Goal: Transaction & Acquisition: Book appointment/travel/reservation

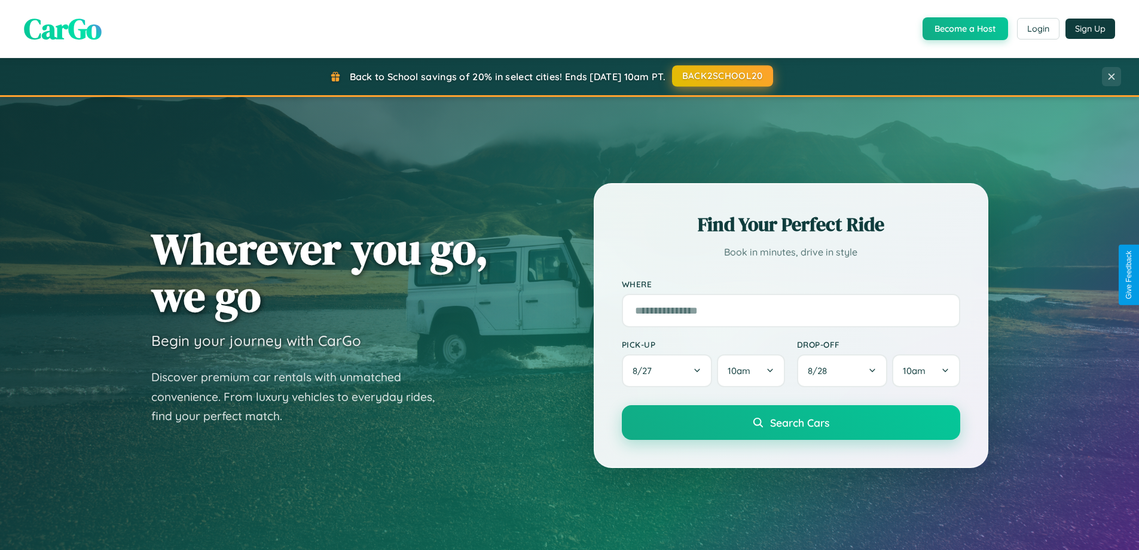
click at [722, 76] on button "BACK2SCHOOL20" at bounding box center [722, 76] width 101 height 22
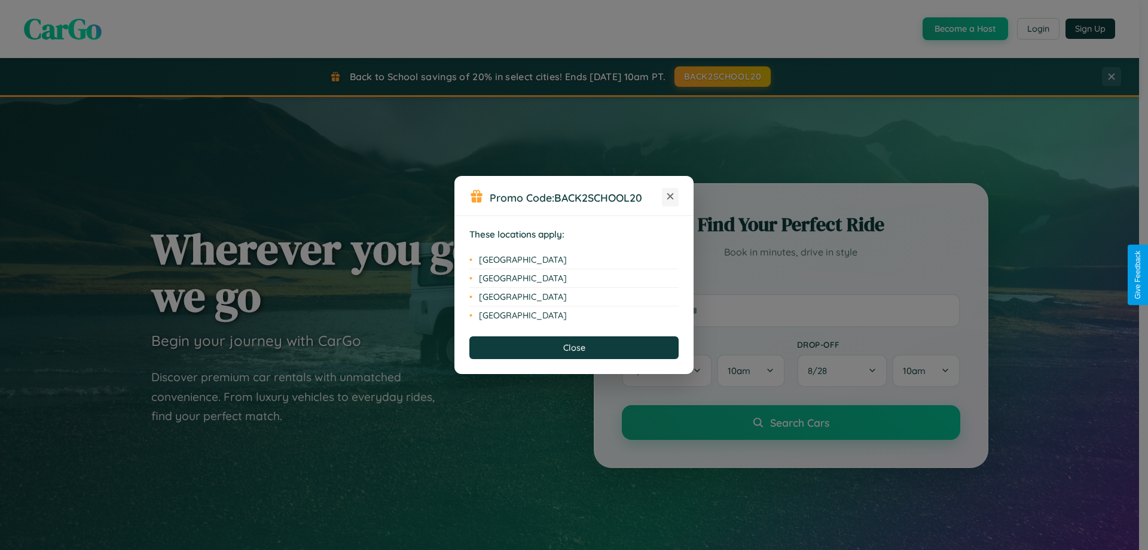
click at [670, 197] on icon at bounding box center [670, 196] width 7 height 7
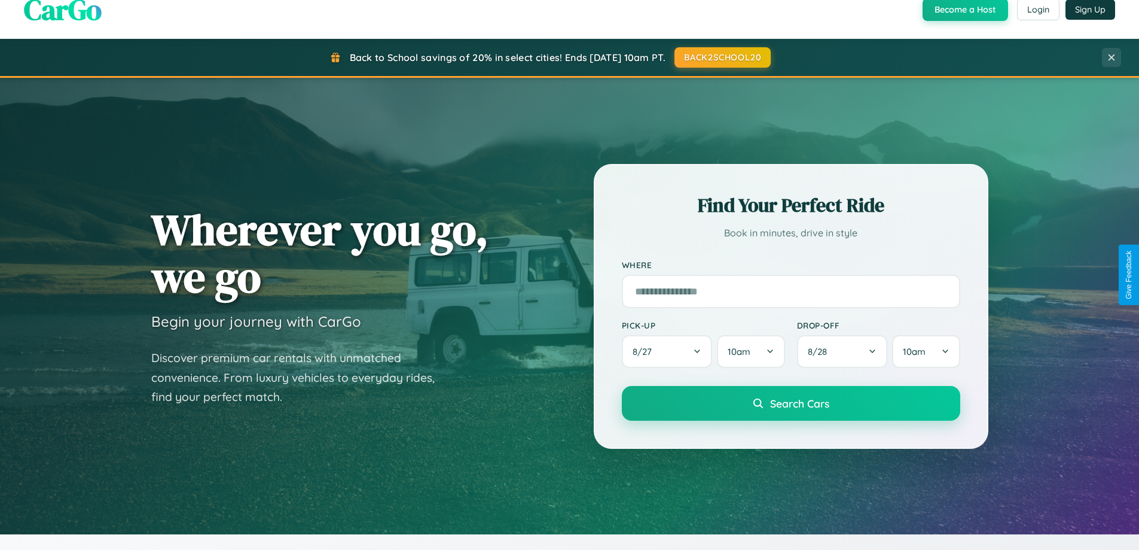
scroll to position [35, 0]
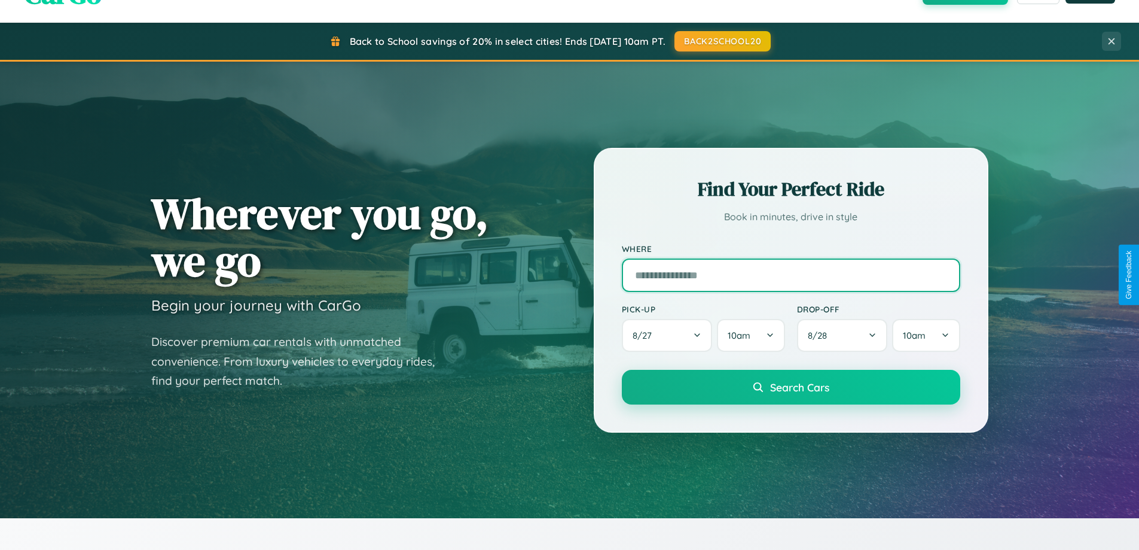
click at [791, 274] on input "text" at bounding box center [791, 274] width 338 height 33
type input "**********"
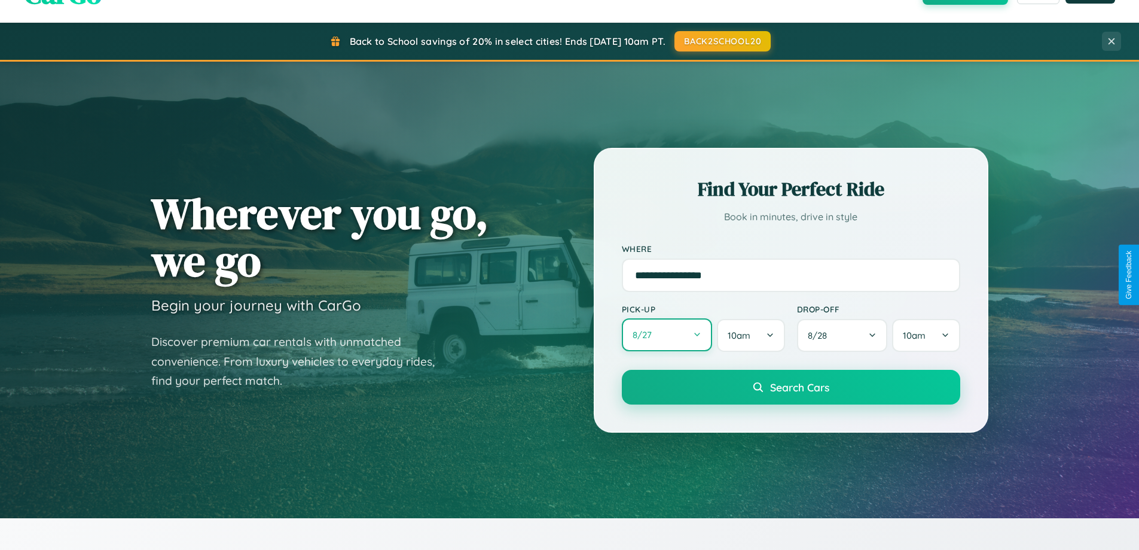
click at [667, 335] on button "8 / 27" at bounding box center [667, 334] width 91 height 33
select select "*"
select select "****"
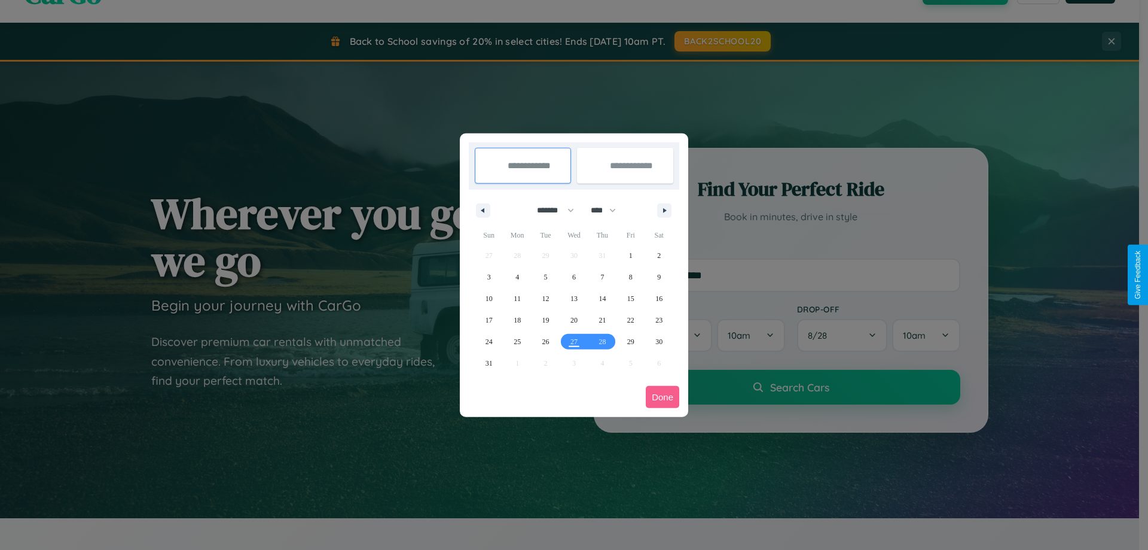
drag, startPoint x: 550, startPoint y: 210, endPoint x: 574, endPoint y: 240, distance: 38.3
click at [550, 210] on select "******* ******** ***** ***** *** **** **** ****** ********* ******* ******** **…" at bounding box center [553, 210] width 51 height 20
select select "*"
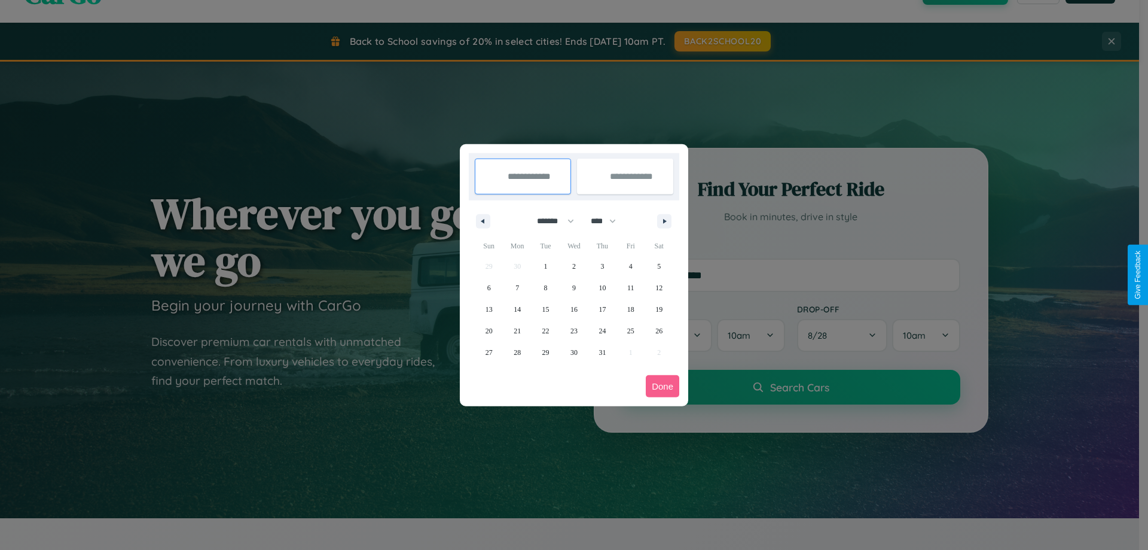
click at [609, 221] on select "**** **** **** **** **** **** **** **** **** **** **** **** **** **** **** ****…" at bounding box center [603, 221] width 36 height 20
select select "****"
click at [489, 352] on span "26" at bounding box center [489, 352] width 7 height 22
type input "**********"
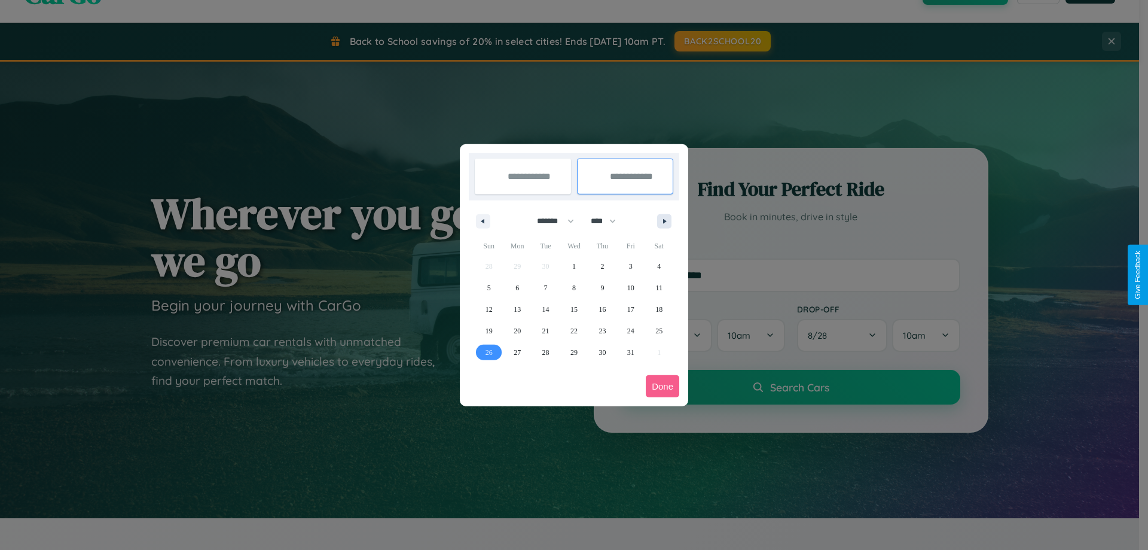
click at [664, 221] on icon "button" at bounding box center [667, 221] width 6 height 5
select select "*"
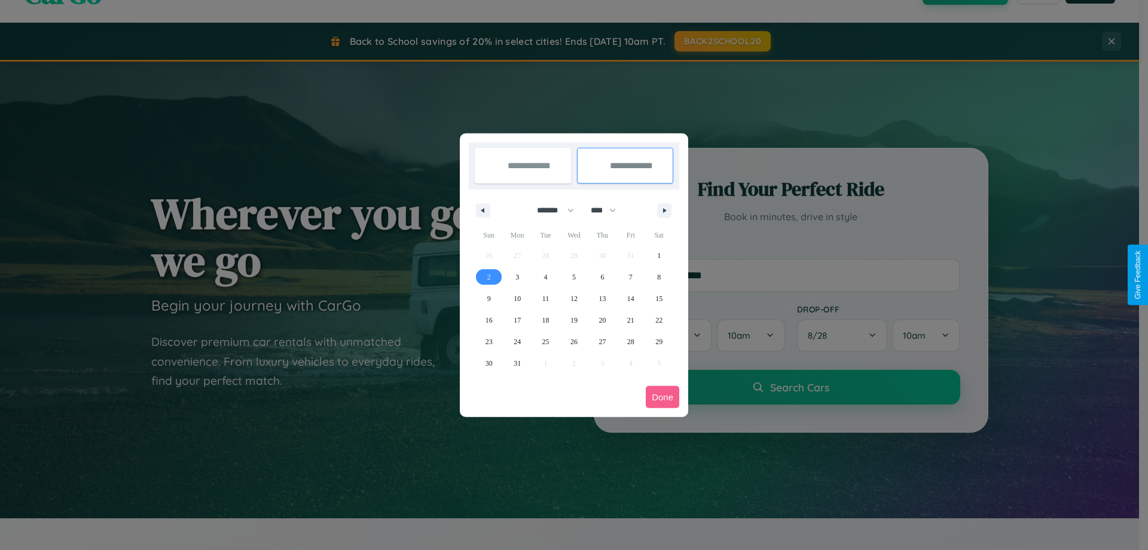
click at [489, 276] on span "2" at bounding box center [489, 277] width 4 height 22
type input "**********"
select select "*"
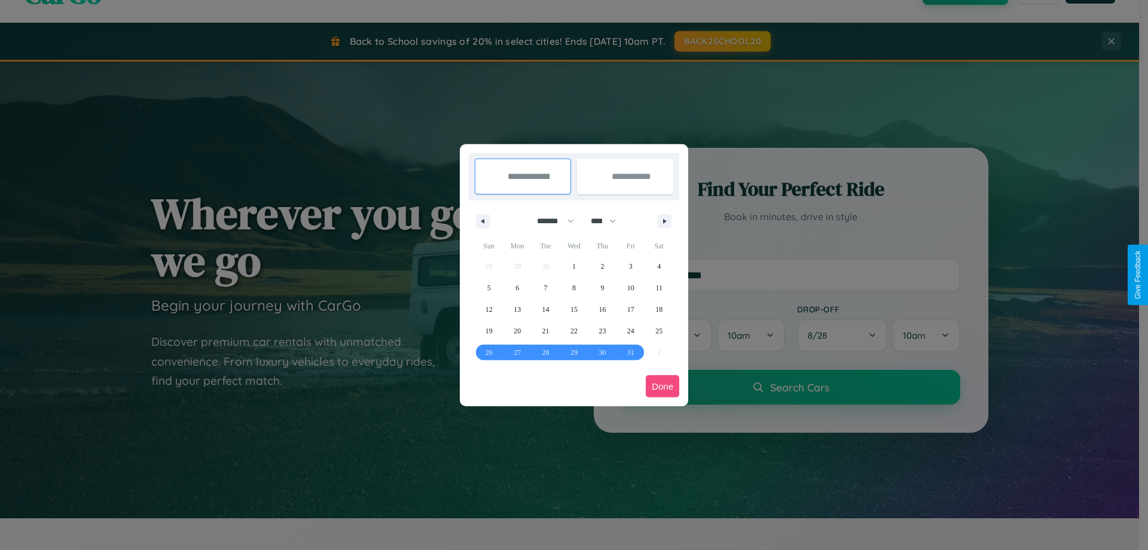
click at [663, 386] on button "Done" at bounding box center [662, 386] width 33 height 22
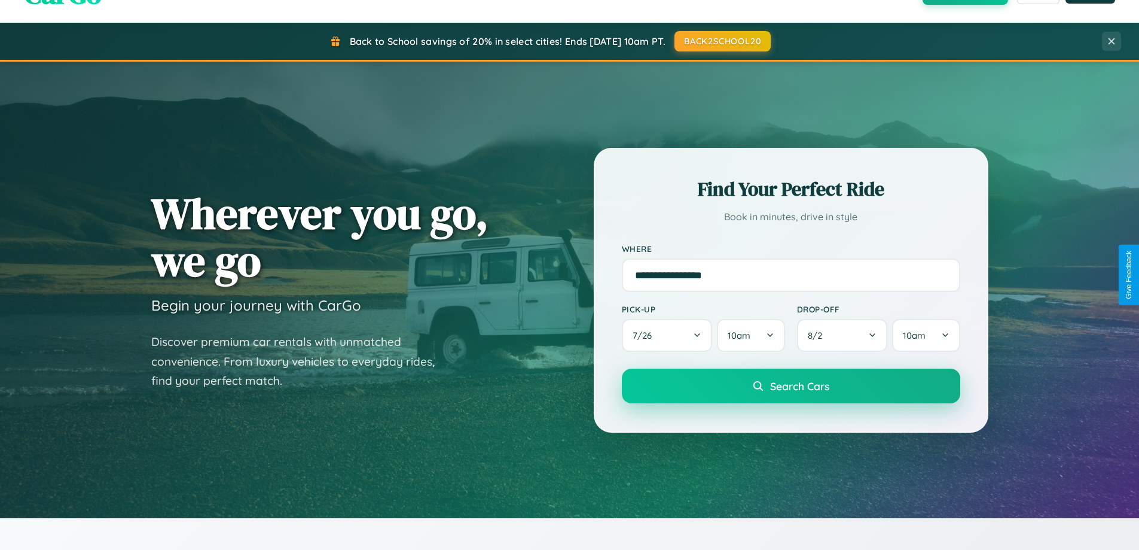
click at [791, 386] on span "Search Cars" at bounding box center [799, 385] width 59 height 13
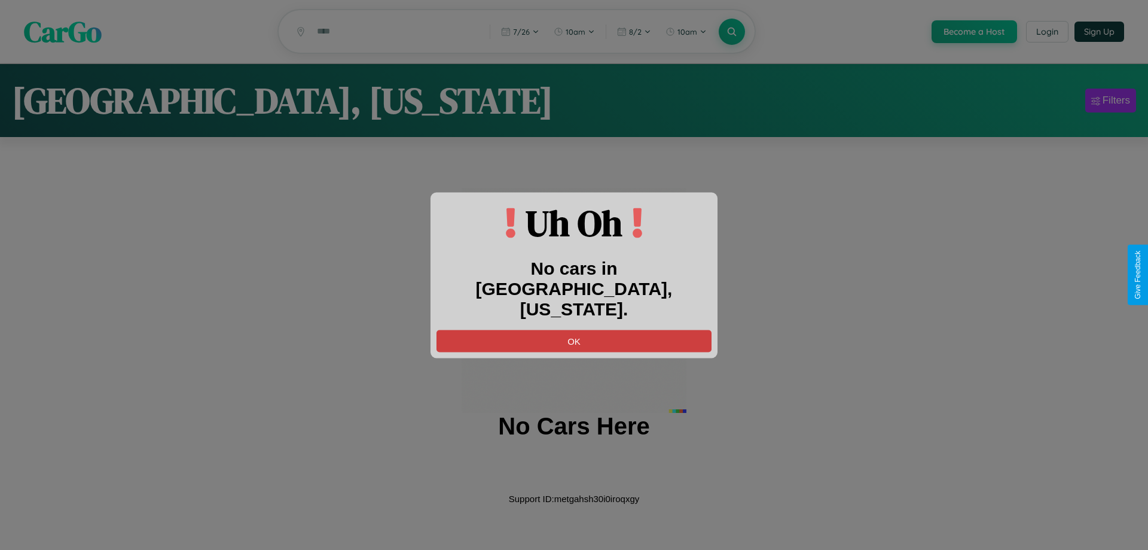
click at [574, 329] on button "OK" at bounding box center [574, 340] width 275 height 22
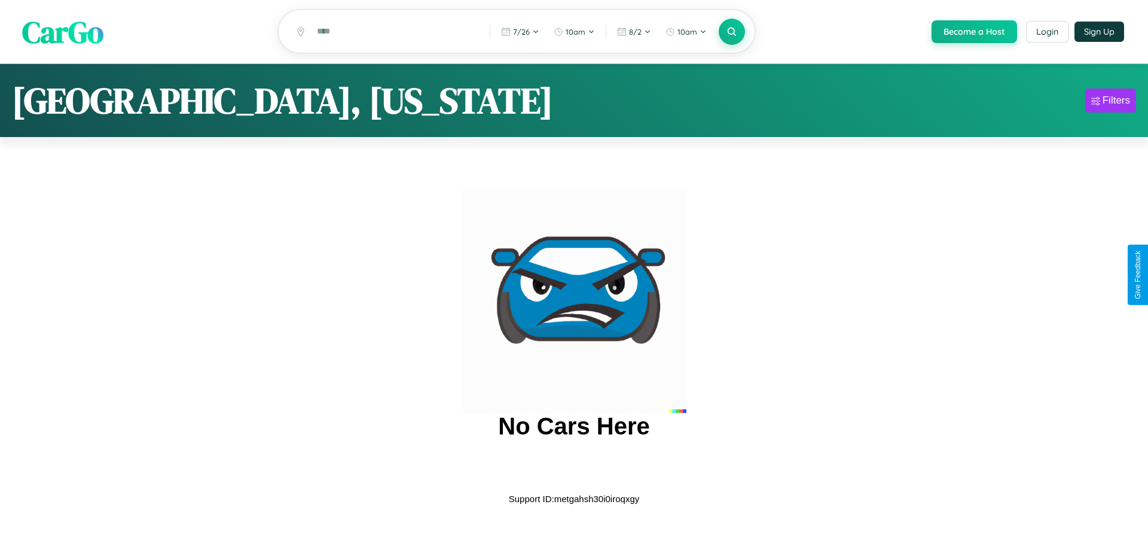
click at [63, 32] on span "CarGo" at bounding box center [62, 31] width 81 height 41
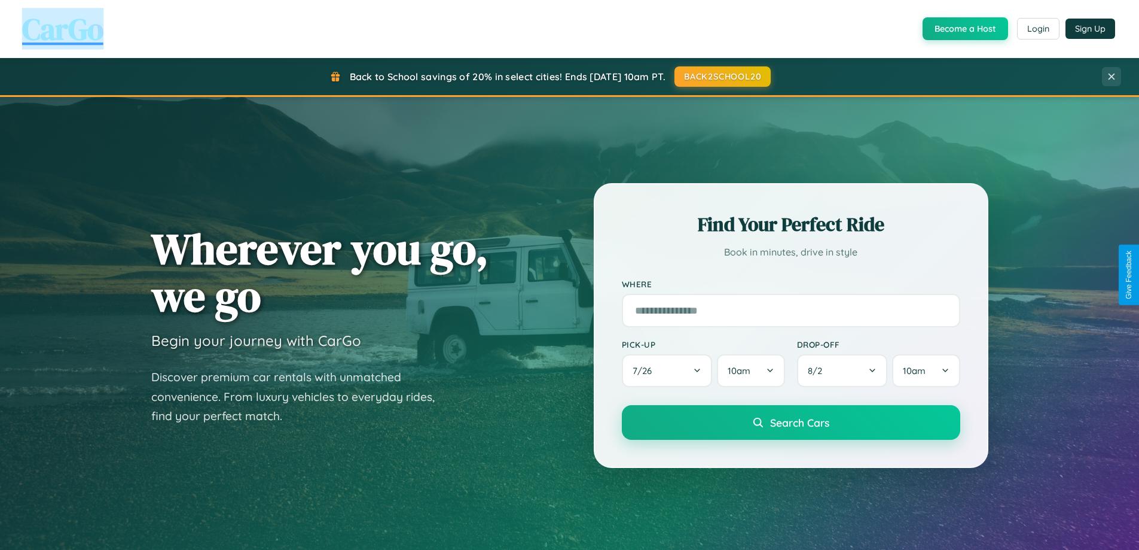
scroll to position [2301, 0]
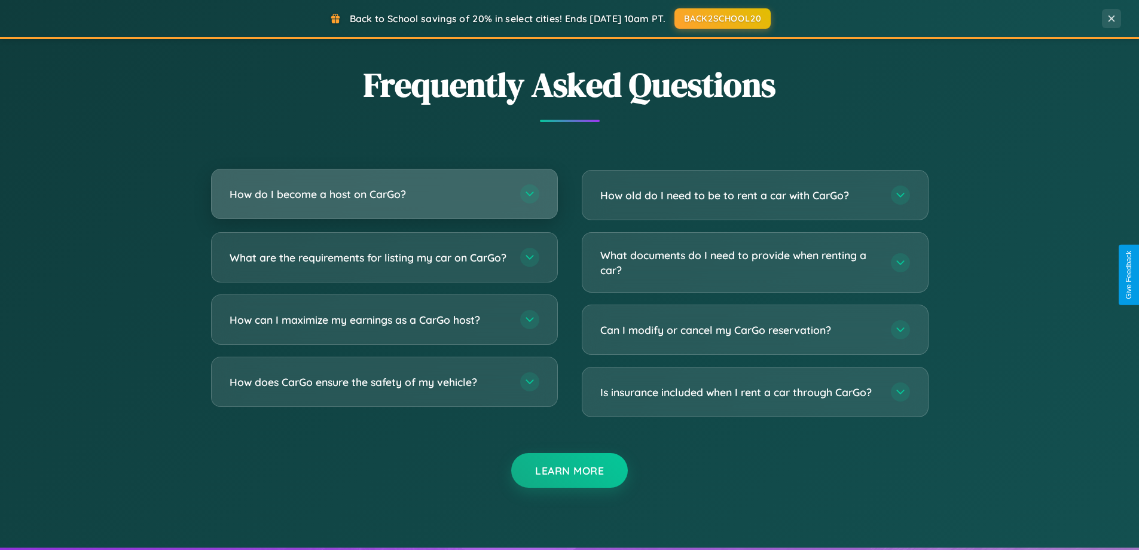
click at [384, 194] on h3 "How do I become a host on CarGo?" at bounding box center [369, 194] width 279 height 15
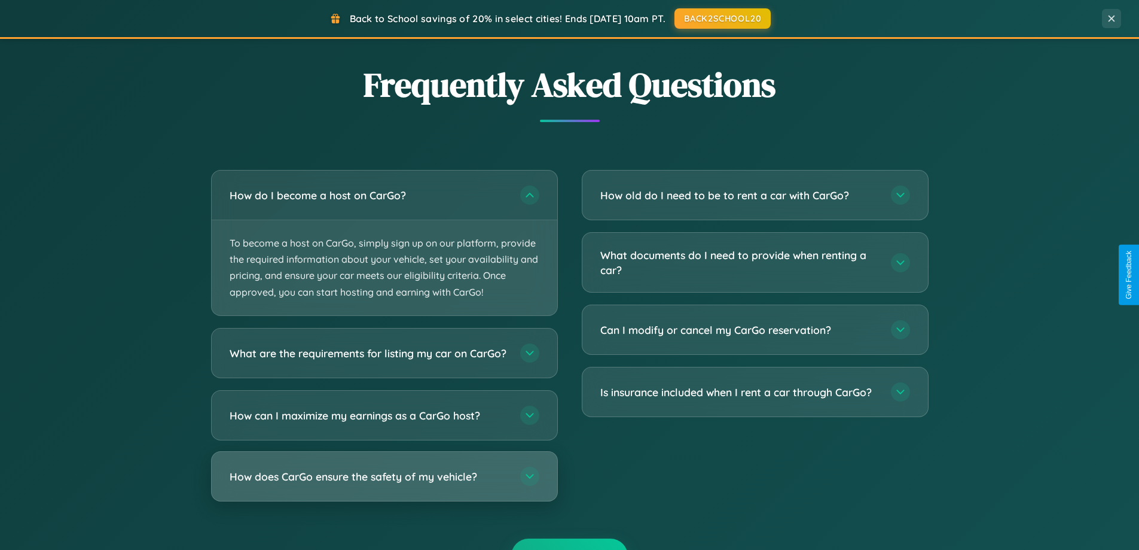
click at [384, 483] on h3 "How does CarGo ensure the safety of my vehicle?" at bounding box center [369, 475] width 279 height 15
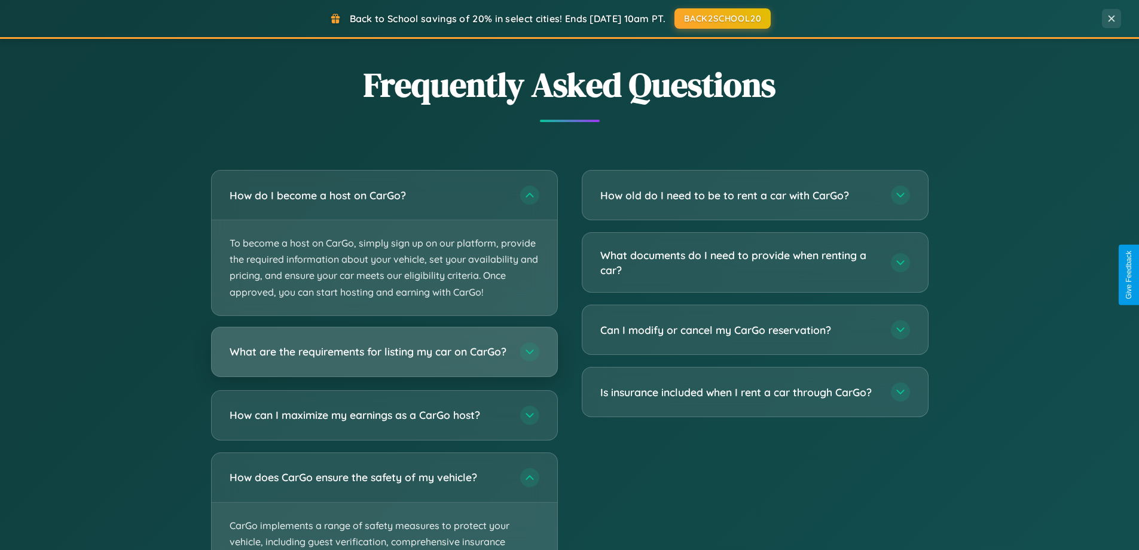
click at [384, 358] on h3 "What are the requirements for listing my car on CarGo?" at bounding box center [369, 351] width 279 height 15
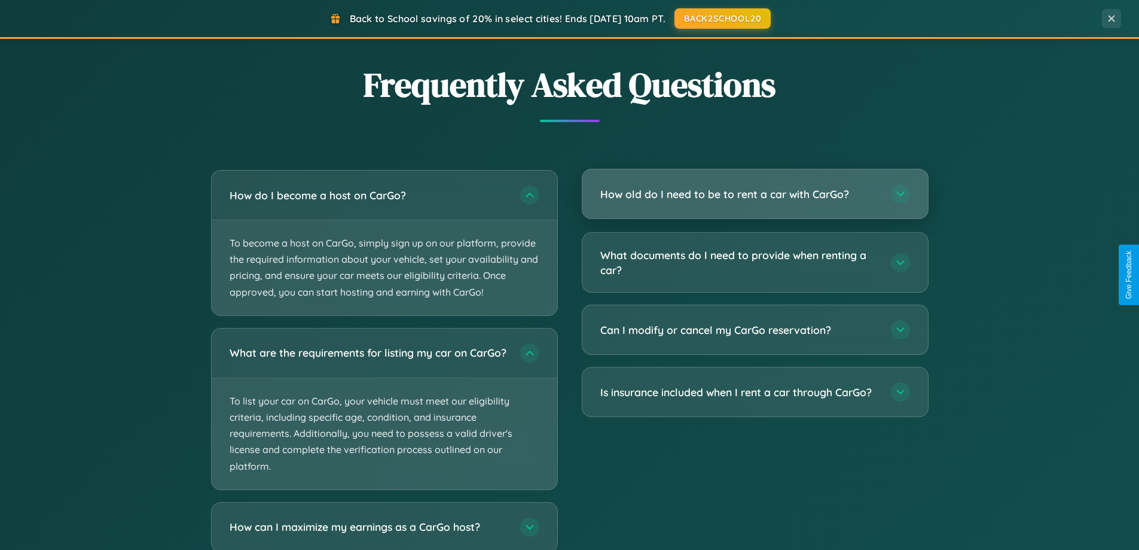
click at [755, 194] on h3 "How old do I need to be to rent a car with CarGo?" at bounding box center [739, 194] width 279 height 15
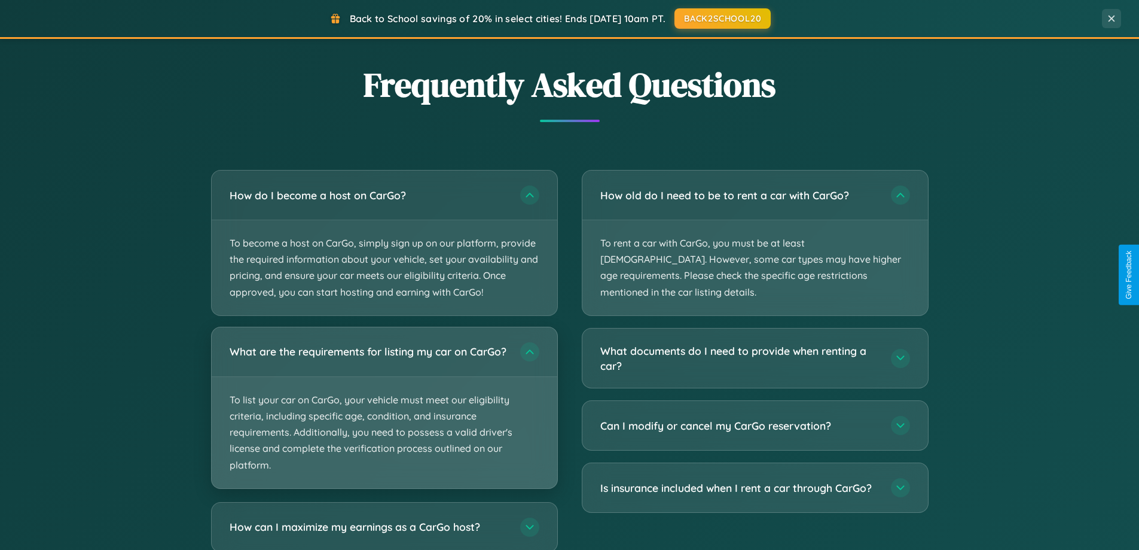
click at [384, 413] on p "To list your car on CarGo, your vehicle must meet our eligibility criteria, inc…" at bounding box center [385, 432] width 346 height 111
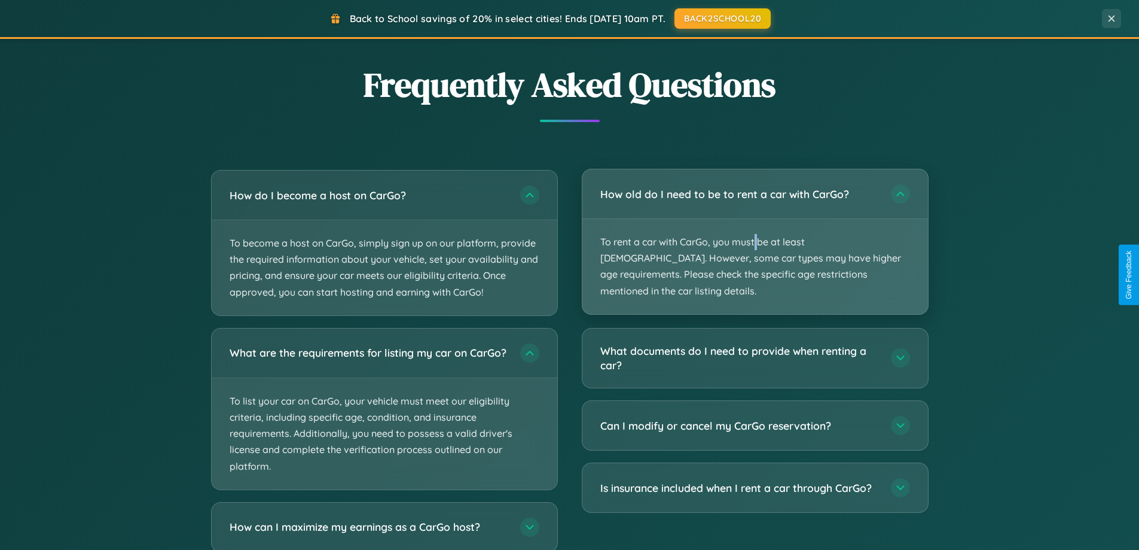
click at [755, 234] on p "To rent a car with CarGo, you must be at least 21 years old. However, some car …" at bounding box center [755, 266] width 346 height 95
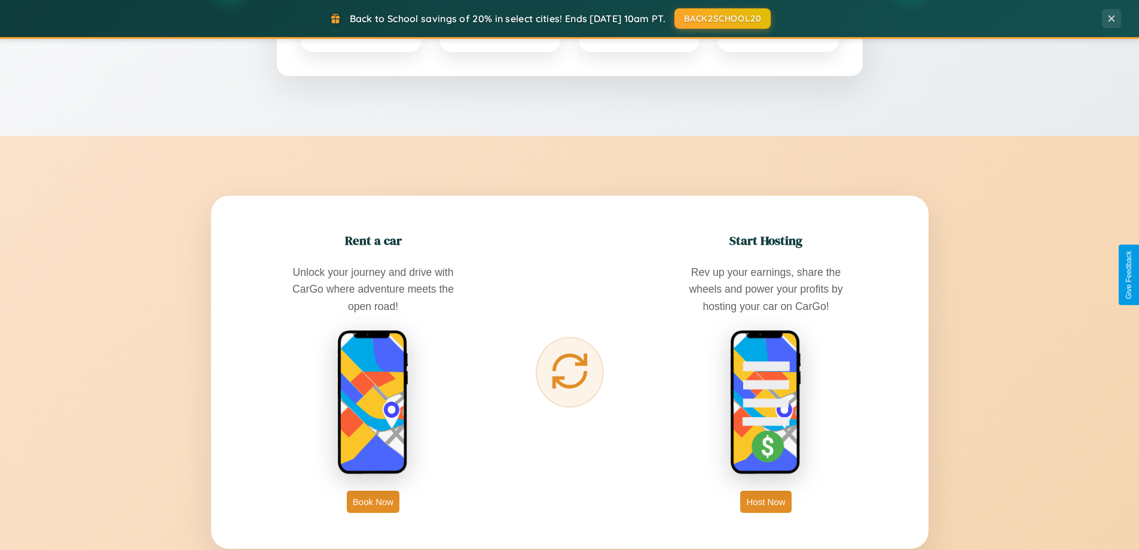
scroll to position [515, 0]
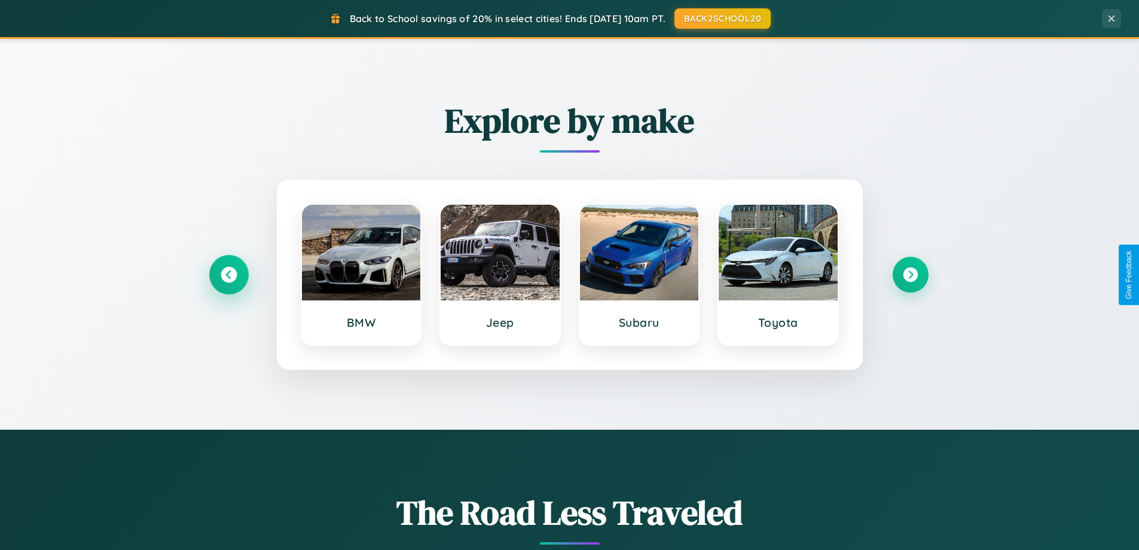
click at [228, 274] on icon at bounding box center [229, 275] width 16 height 16
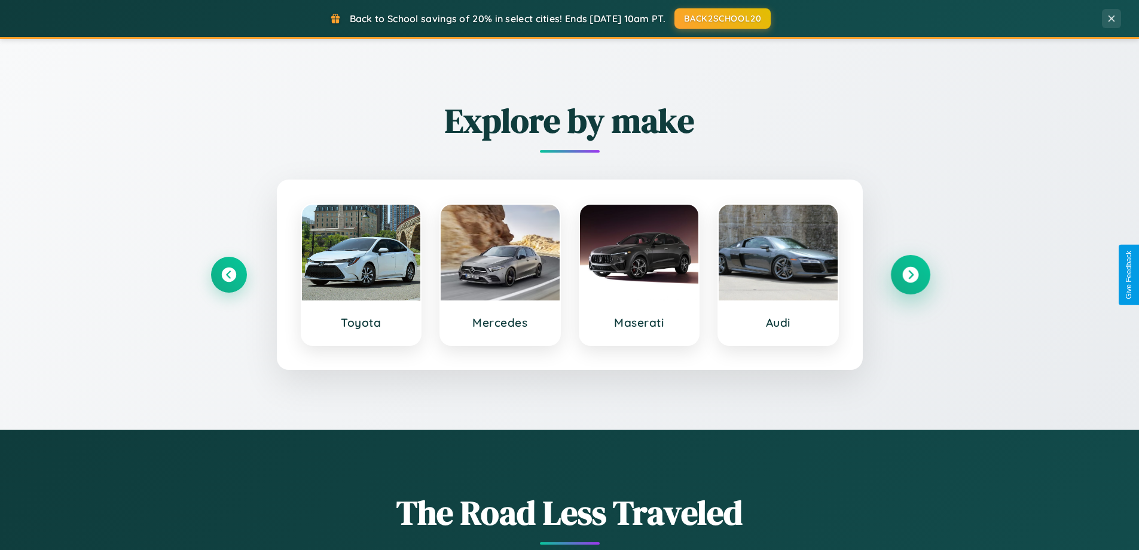
click at [910, 274] on icon at bounding box center [910, 275] width 16 height 16
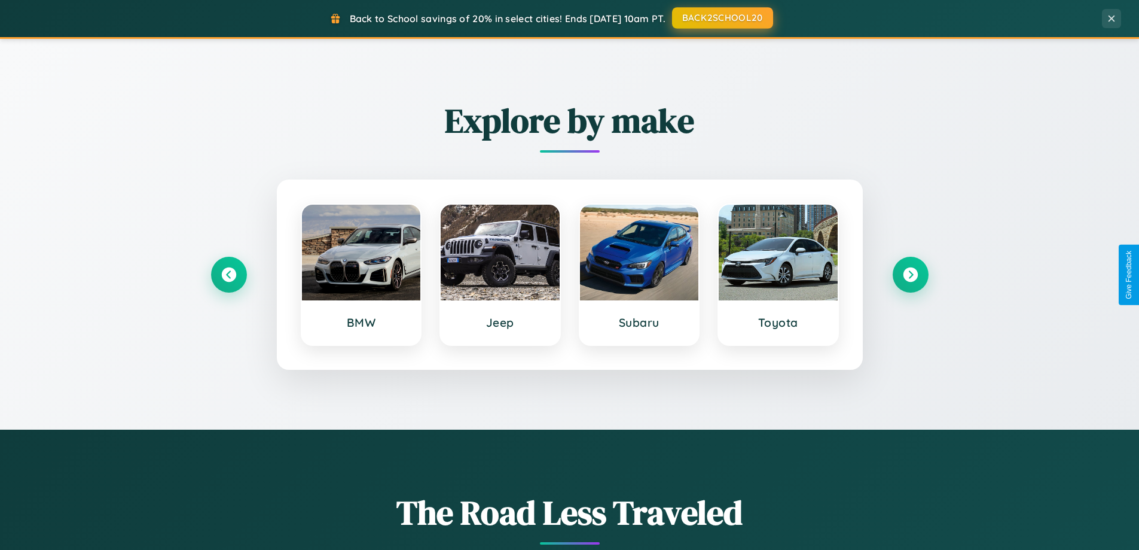
click at [722, 18] on button "BACK2SCHOOL20" at bounding box center [722, 18] width 101 height 22
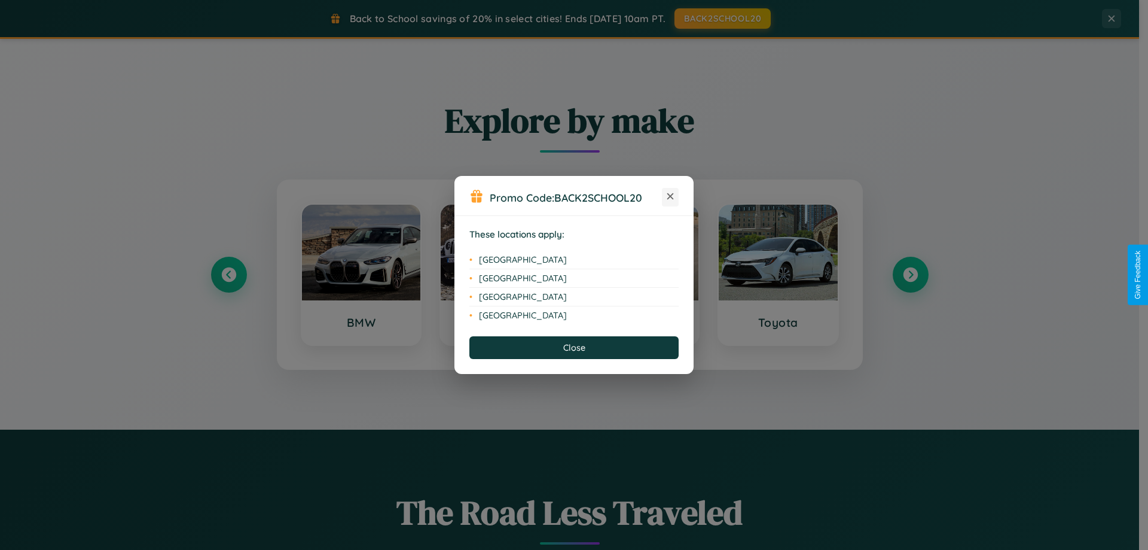
click at [670, 197] on icon at bounding box center [670, 196] width 7 height 7
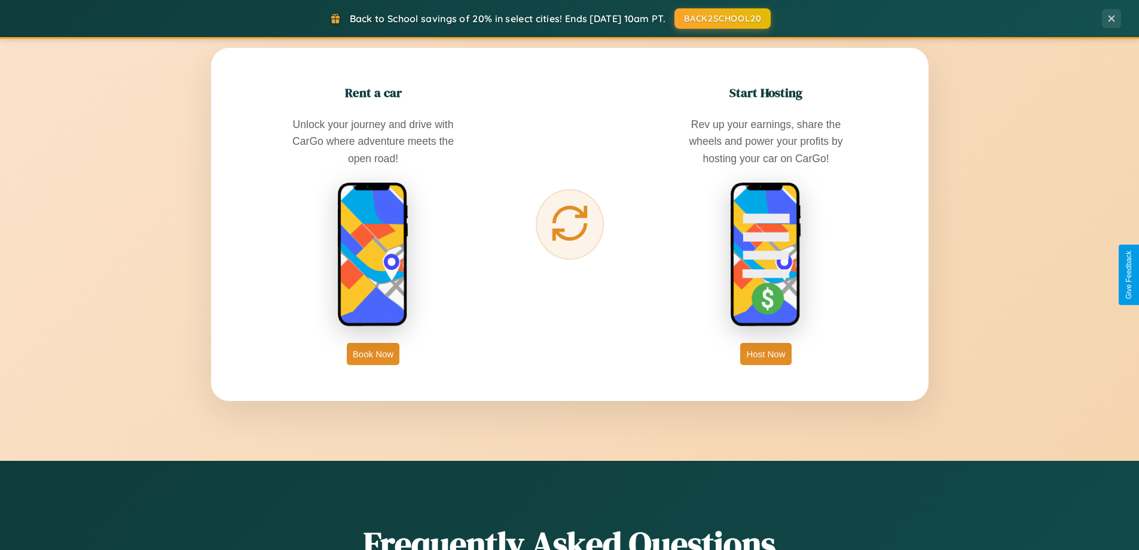
scroll to position [1921, 0]
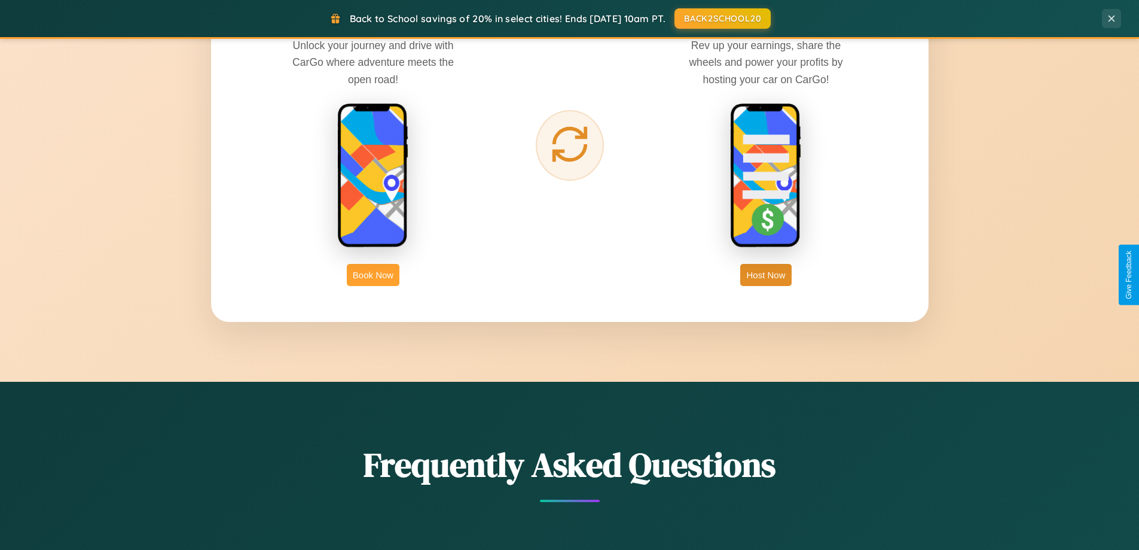
click at [373, 274] on button "Book Now" at bounding box center [373, 275] width 53 height 22
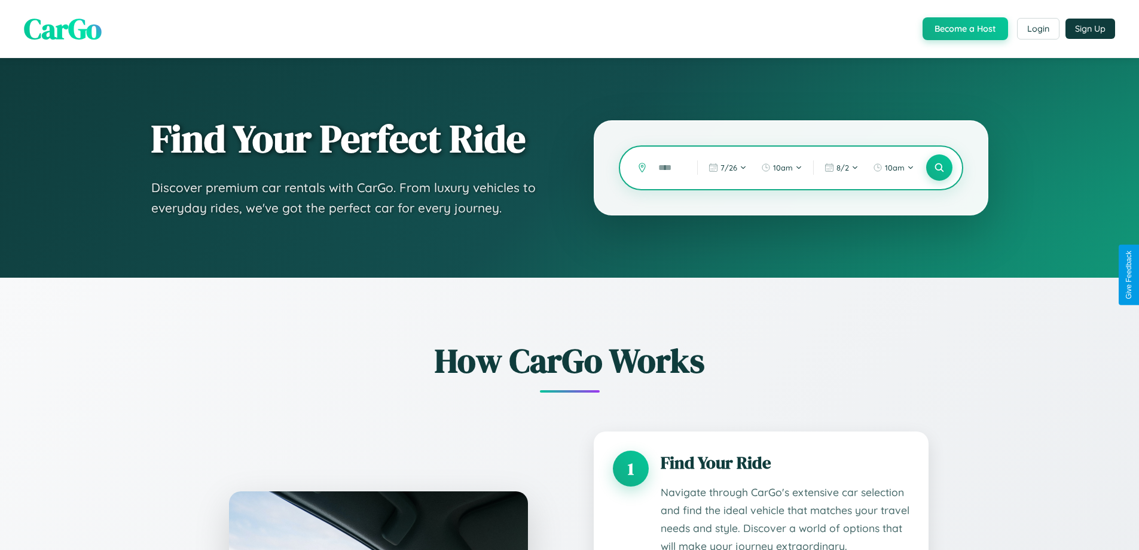
click at [669, 167] on input "text" at bounding box center [668, 167] width 33 height 21
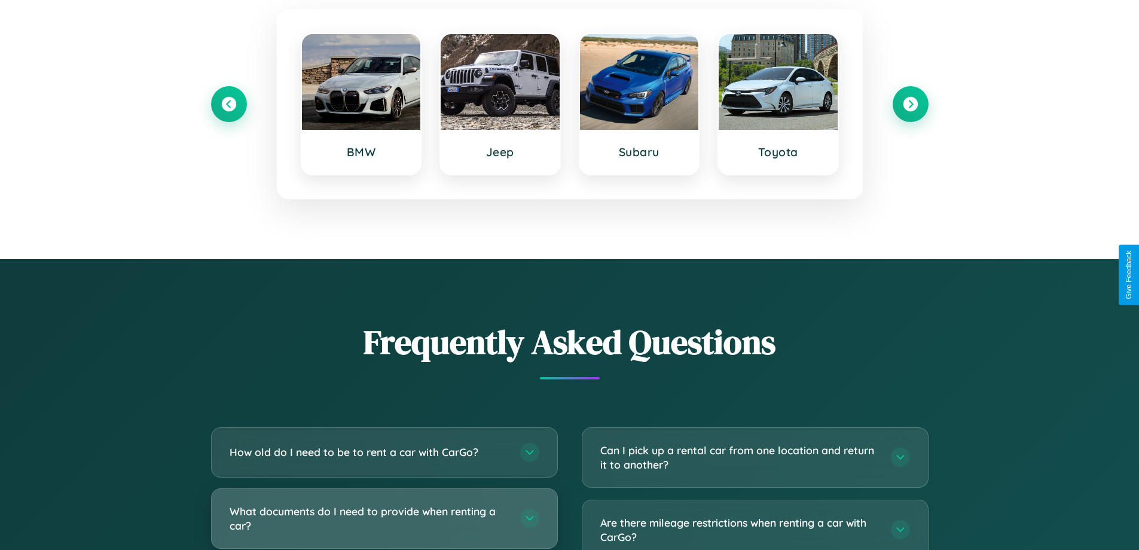
click at [384, 518] on h3 "What documents do I need to provide when renting a car?" at bounding box center [369, 517] width 279 height 29
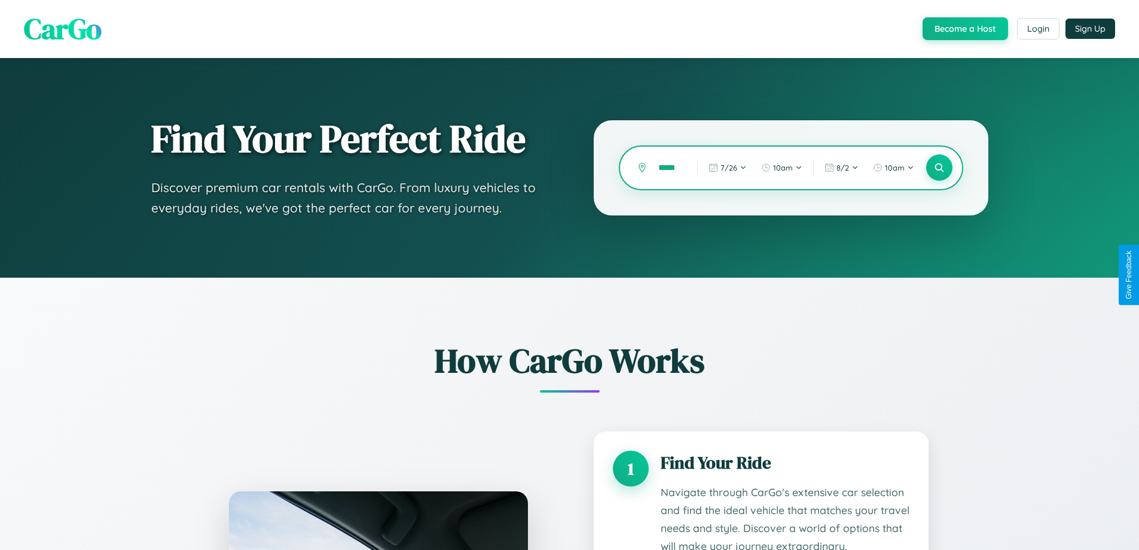
scroll to position [0, 4]
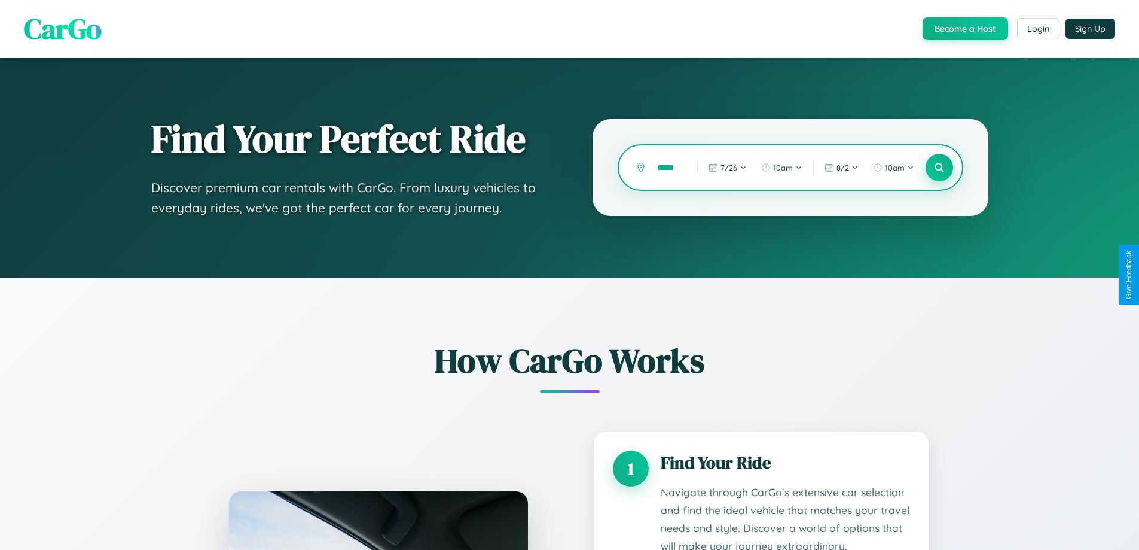
type input "*****"
click at [939, 167] on icon at bounding box center [938, 167] width 11 height 11
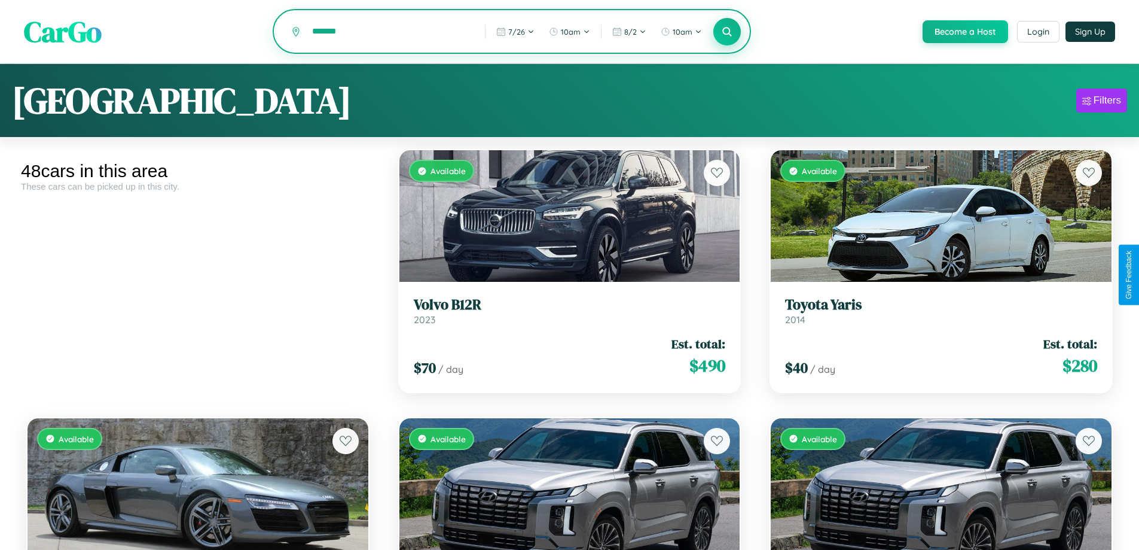
type input "*******"
click at [727, 32] on icon at bounding box center [727, 31] width 11 height 11
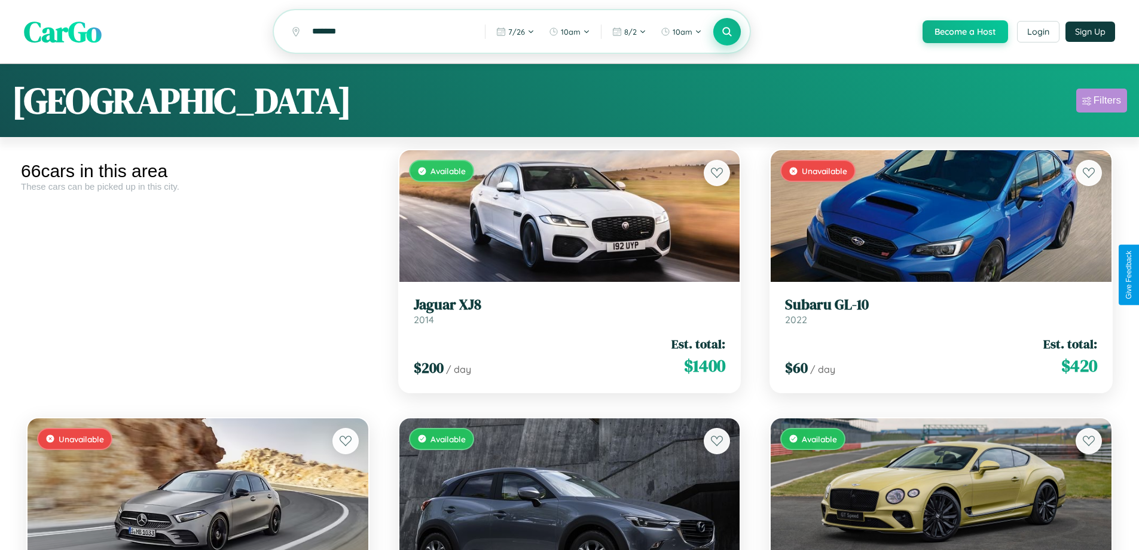
click at [1101, 102] on div "Filters" at bounding box center [1108, 100] width 28 height 12
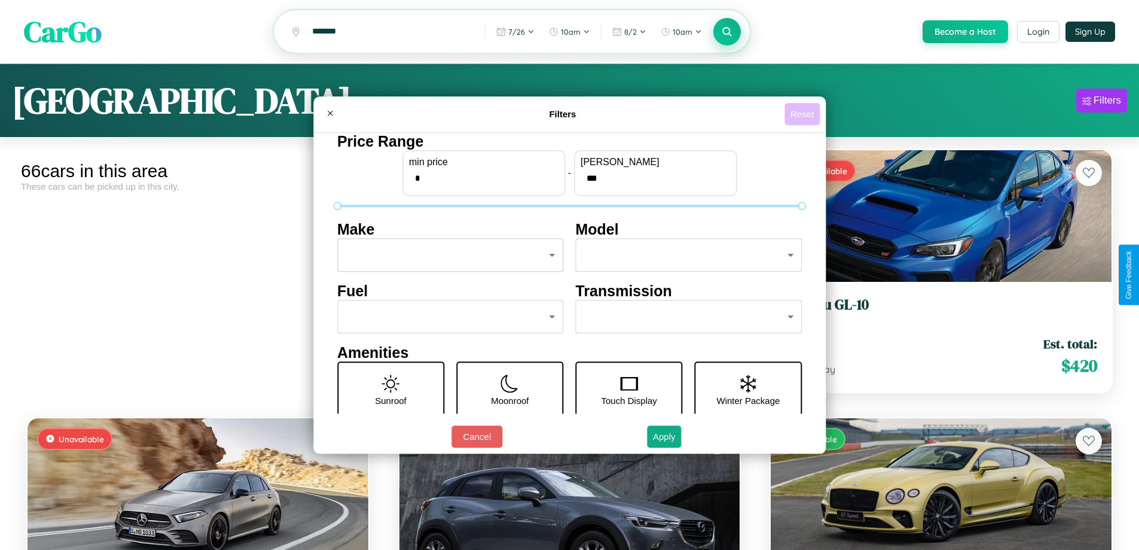
click at [804, 114] on button "Reset" at bounding box center [802, 114] width 35 height 22
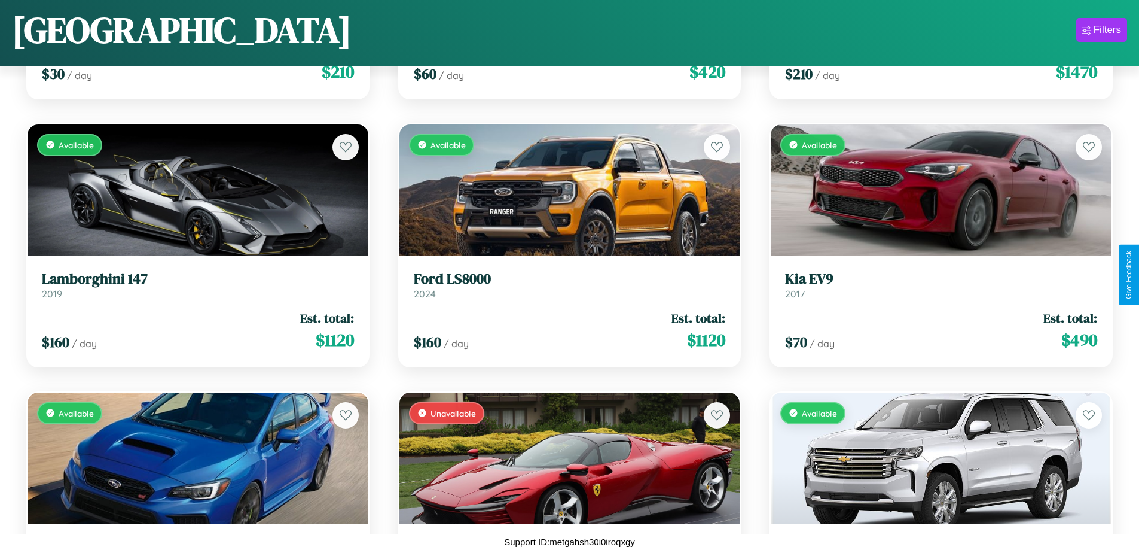
scroll to position [3382, 0]
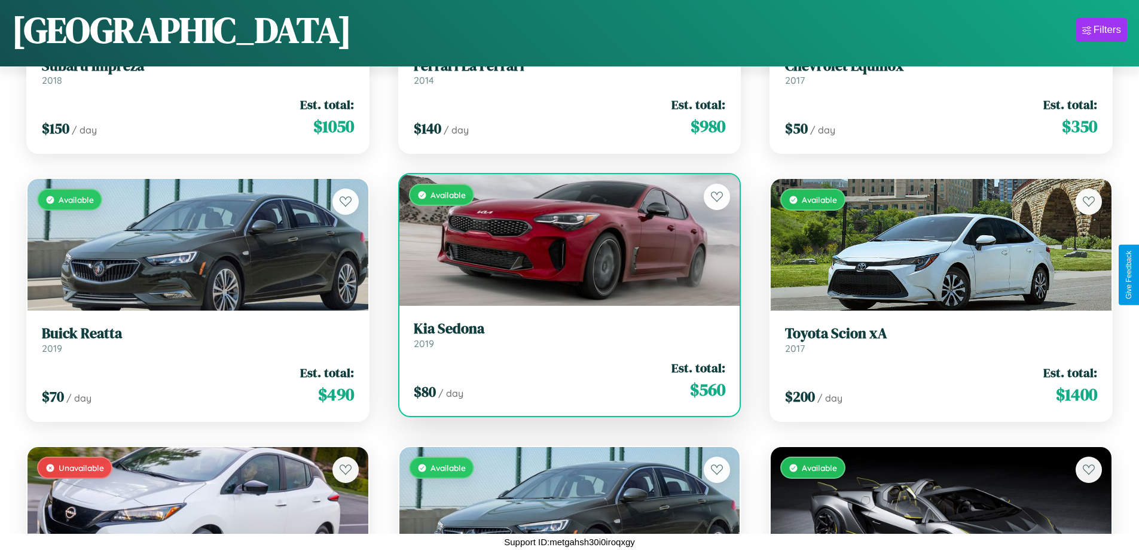
click at [564, 339] on link "Kia Sedona 2019" at bounding box center [570, 334] width 312 height 29
